Goal: Transaction & Acquisition: Book appointment/travel/reservation

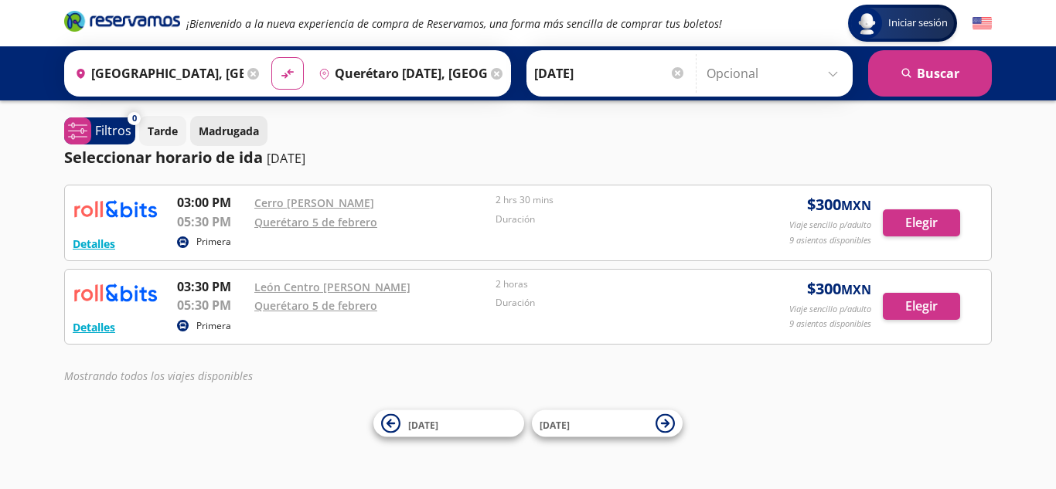
click at [247, 132] on p "Madrugada" at bounding box center [229, 131] width 60 height 16
click at [176, 441] on div "Iniciar sesión Iniciar sesión ¡Bienvenido a la nueva experiencia de compra de R…" at bounding box center [528, 244] width 1056 height 489
click at [104, 133] on p "Filtros" at bounding box center [113, 130] width 36 height 19
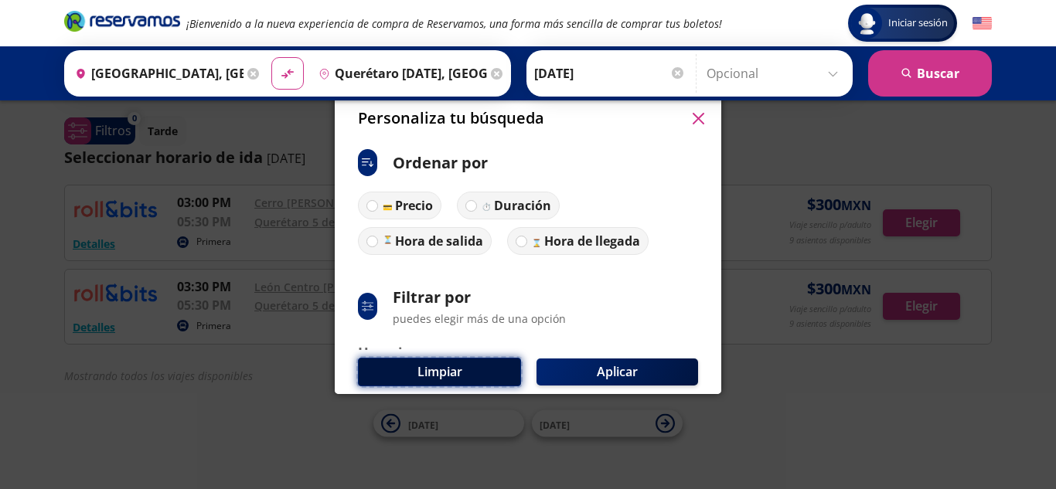
click at [453, 377] on button "Limpiar" at bounding box center [439, 372] width 163 height 29
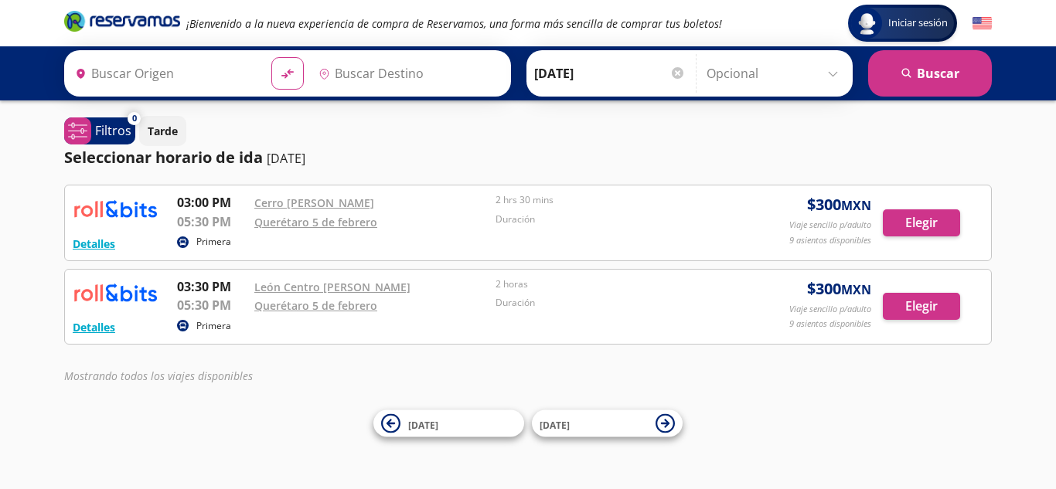
type input "[GEOGRAPHIC_DATA], [GEOGRAPHIC_DATA]"
type input "Querétaro [DATE], [GEOGRAPHIC_DATA]"
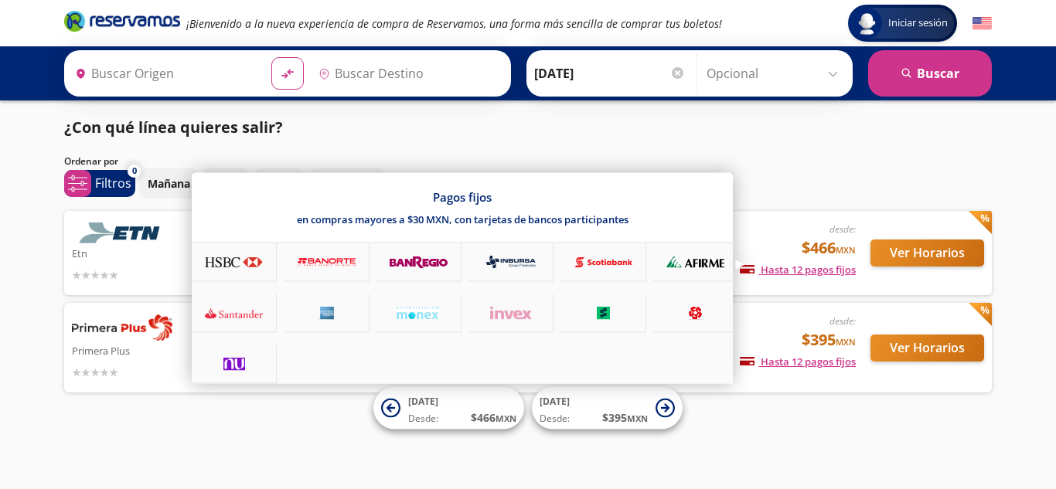
type input "[GEOGRAPHIC_DATA], [GEOGRAPHIC_DATA]"
type input "Querétaro, Querétaro"
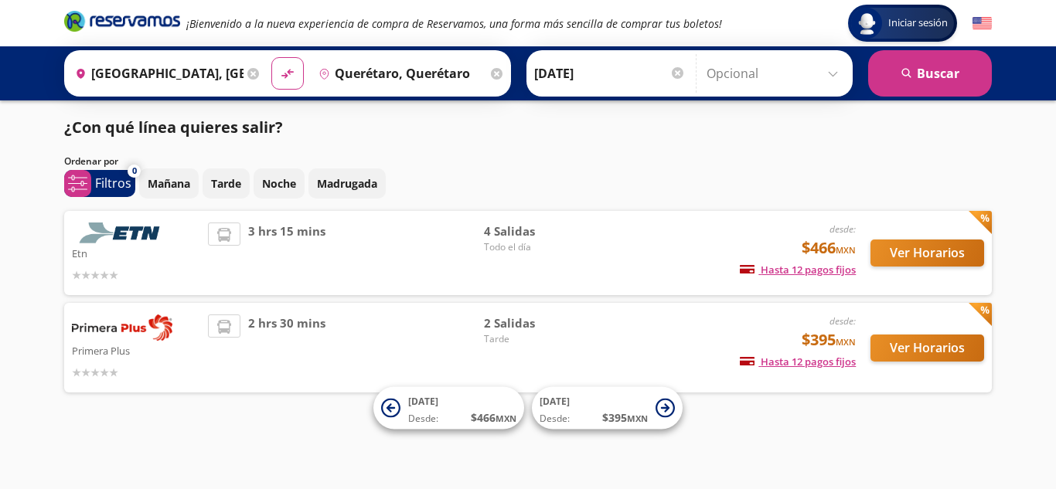
click at [788, 156] on div "Ordenar por" at bounding box center [527, 162] width 927 height 14
click at [180, 187] on p "Mañana" at bounding box center [169, 183] width 43 height 16
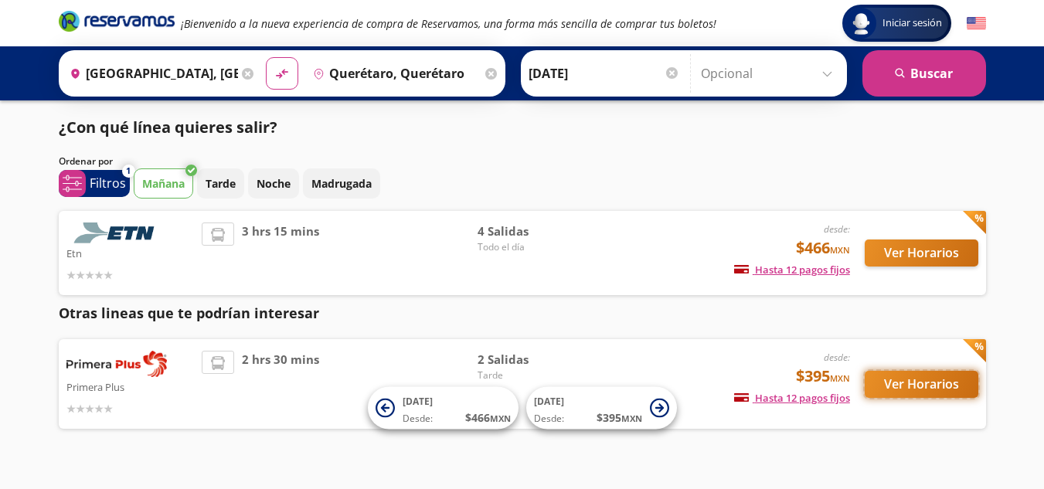
click at [908, 385] on button "Ver Horarios" at bounding box center [922, 384] width 114 height 27
